Goal: Task Accomplishment & Management: Understand process/instructions

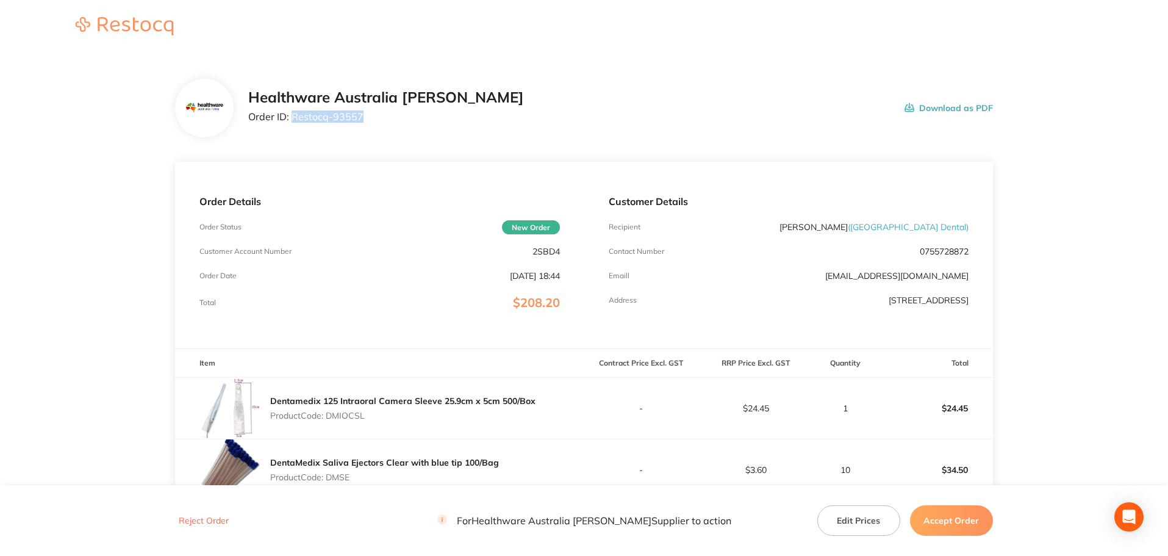
drag, startPoint x: 361, startPoint y: 123, endPoint x: 294, endPoint y: 128, distance: 67.3
click at [294, 128] on div "Healthware Australia [PERSON_NAME] Order ID: Restocq- 93557 Download as PDF" at bounding box center [584, 108] width 818 height 59
copy p "Restocq- 93557"
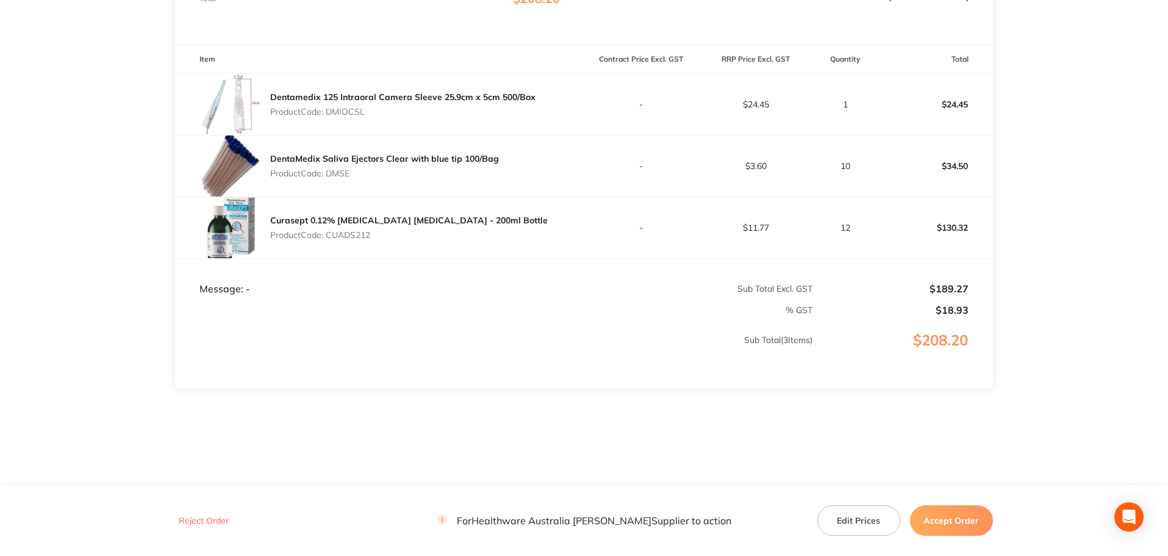
scroll to position [304, 0]
click at [356, 113] on p "Product Code: DMIOCSL" at bounding box center [402, 111] width 265 height 10
copy p "DMIOCSL"
click at [342, 174] on p "Product Code: DMSE" at bounding box center [384, 173] width 229 height 10
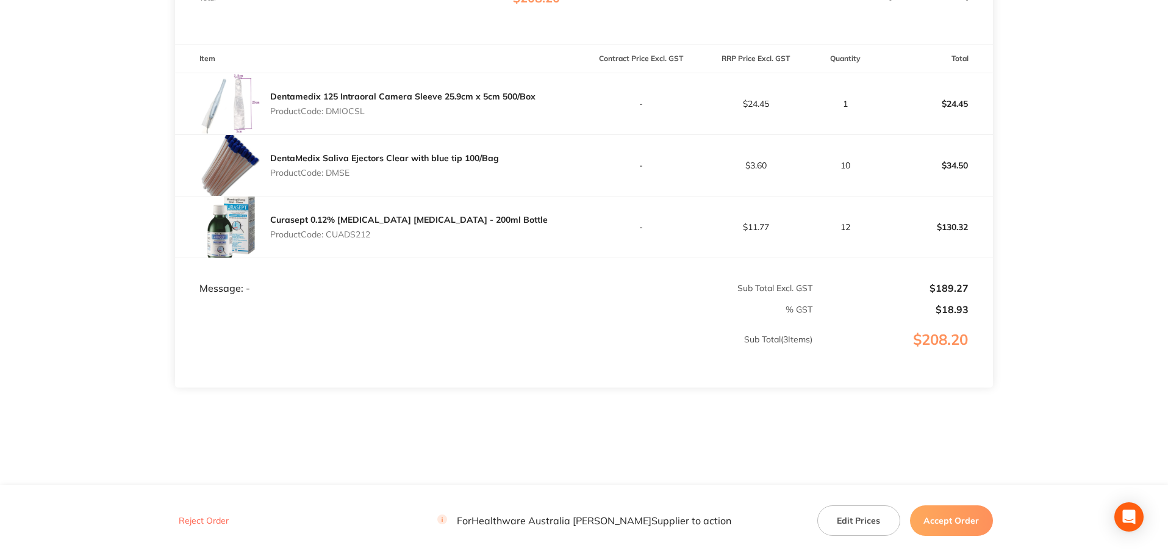
click at [342, 174] on p "Product Code: DMSE" at bounding box center [384, 173] width 229 height 10
copy p "DMSE"
click at [361, 239] on p "Product Code: CUADS212" at bounding box center [409, 234] width 278 height 10
copy p "CUADS212"
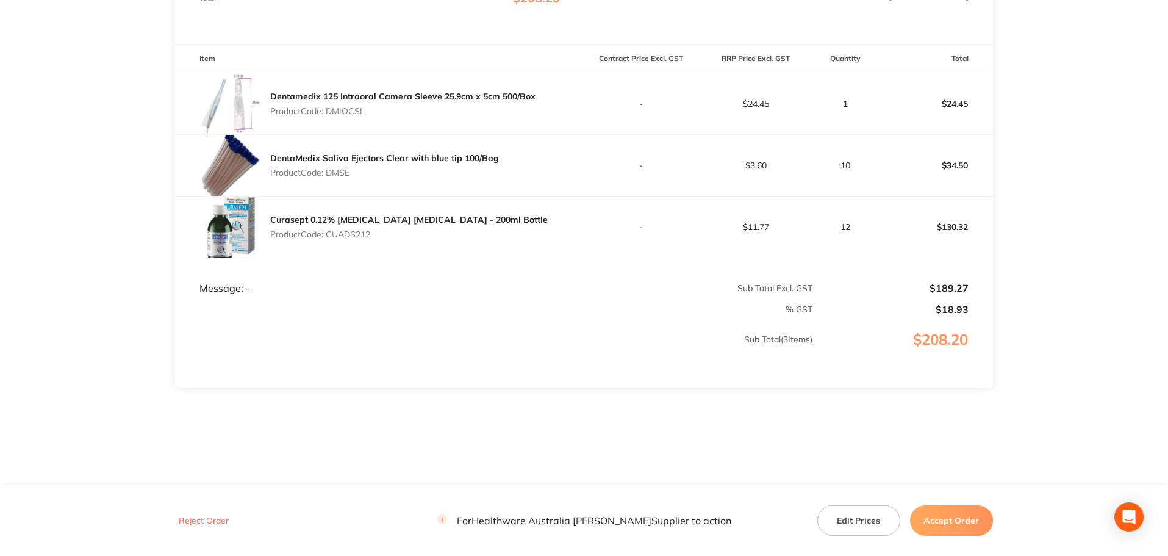
click at [948, 510] on button "Accept Order" at bounding box center [951, 520] width 83 height 31
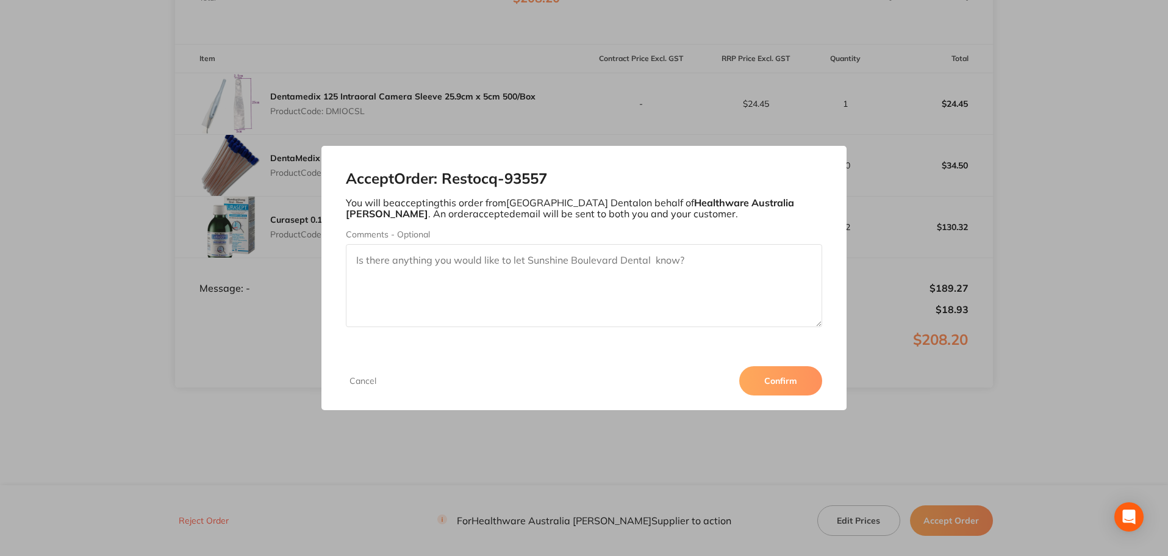
click at [788, 387] on button "Confirm" at bounding box center [780, 380] width 83 height 29
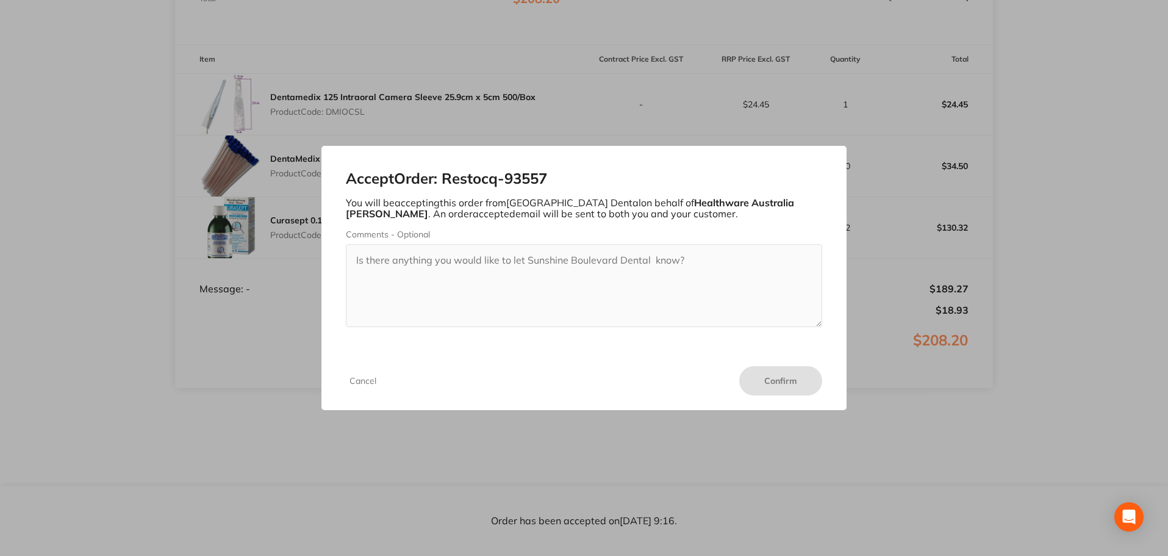
scroll to position [304, 0]
